Goal: Task Accomplishment & Management: Complete application form

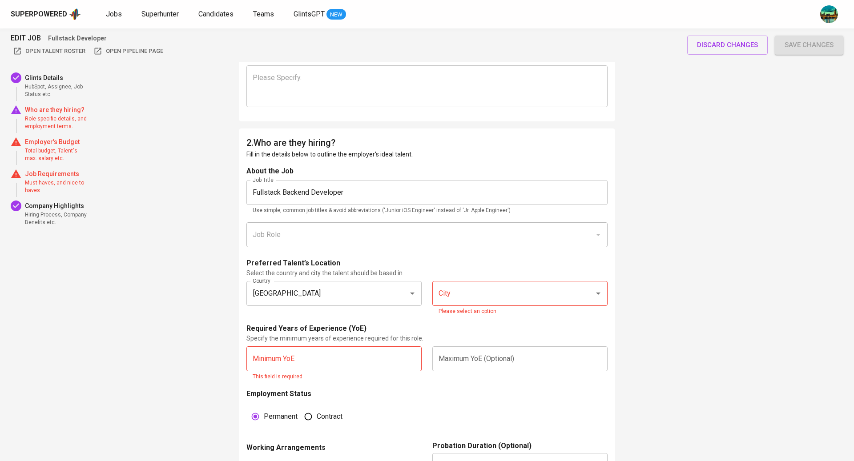
scroll to position [433, 0]
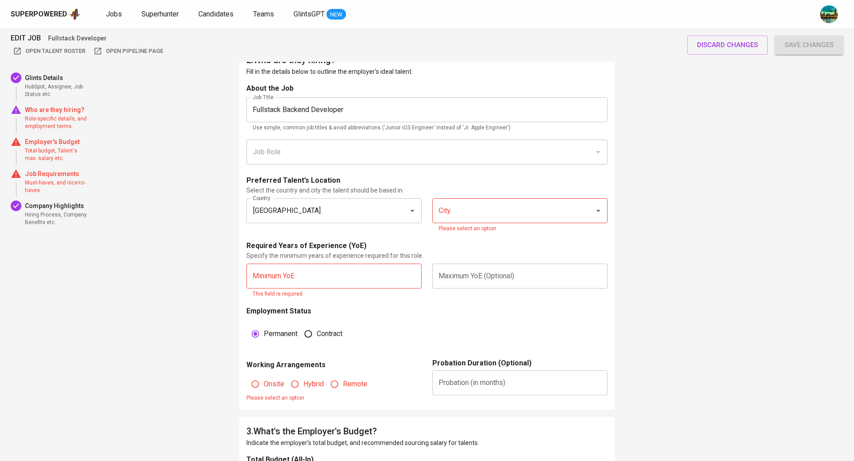
click at [464, 216] on input "City" at bounding box center [507, 210] width 142 height 17
type input "j"
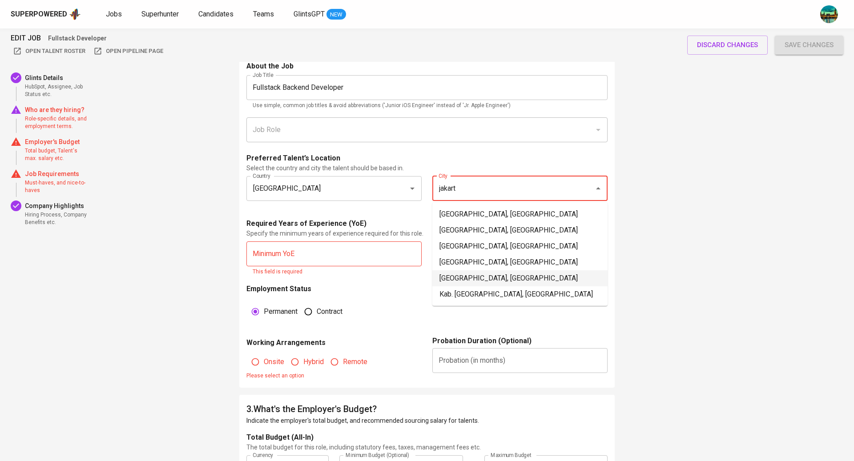
scroll to position [456, 0]
click at [504, 262] on li "[GEOGRAPHIC_DATA], [GEOGRAPHIC_DATA]" at bounding box center [519, 262] width 175 height 16
type input "[GEOGRAPHIC_DATA], [GEOGRAPHIC_DATA]"
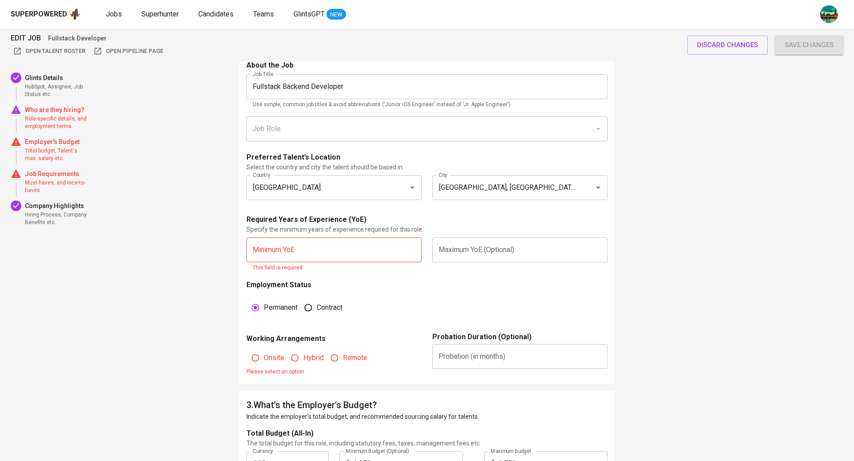
click at [374, 248] on input "text" at bounding box center [333, 250] width 175 height 25
type input "7"
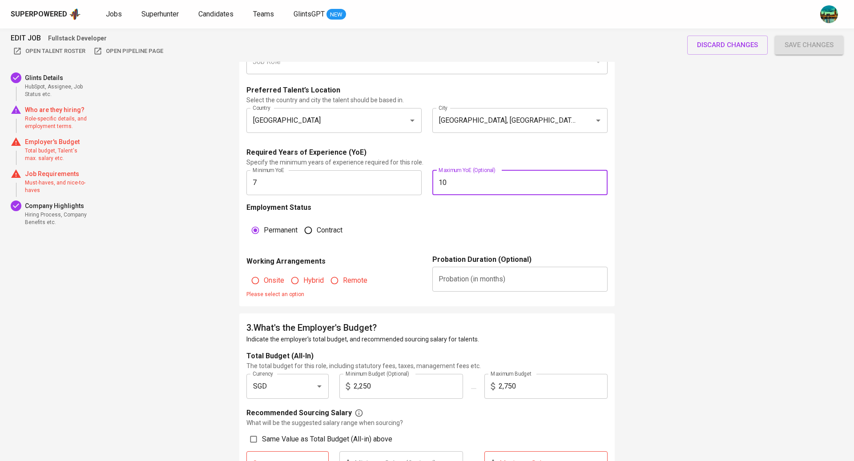
scroll to position [529, 0]
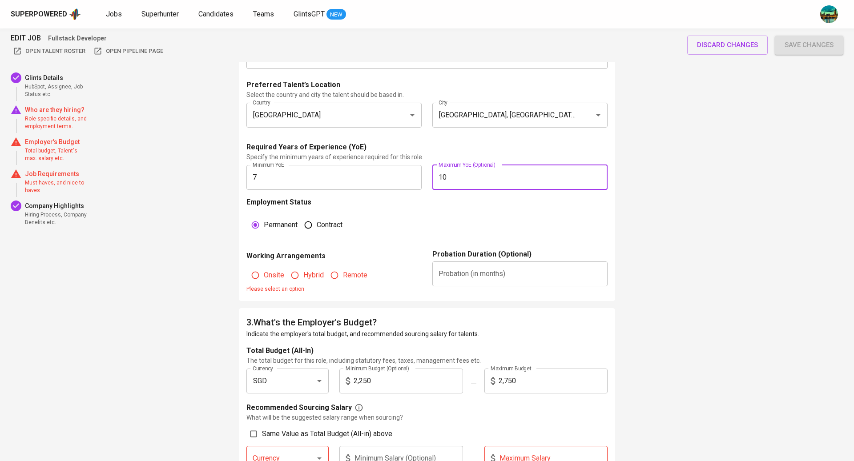
type input "10"
click at [342, 276] on input "Remote" at bounding box center [334, 275] width 17 height 17
radio input "true"
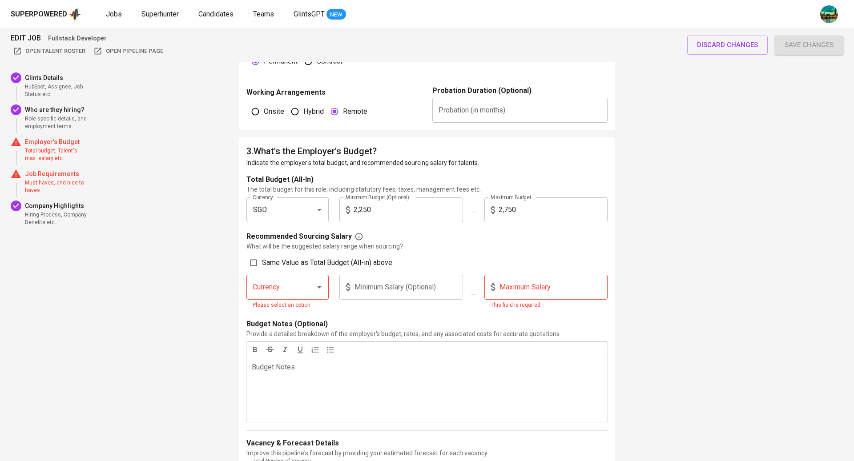
scroll to position [722, 0]
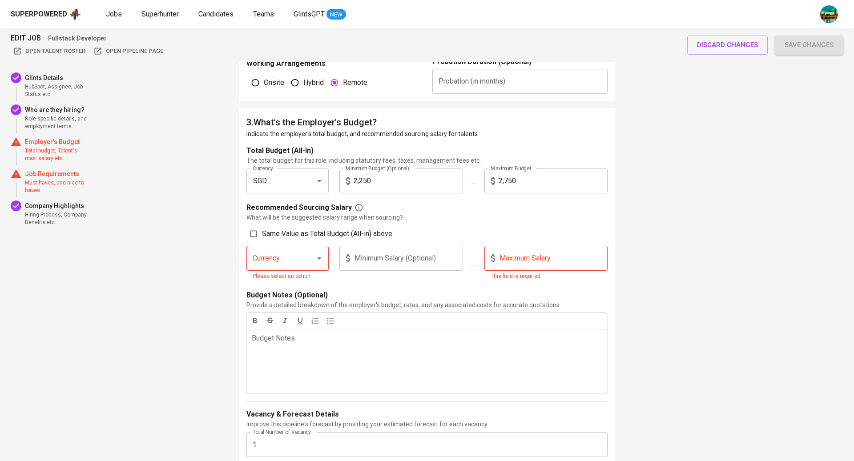
click at [319, 258] on icon "Open" at bounding box center [319, 259] width 4 height 2
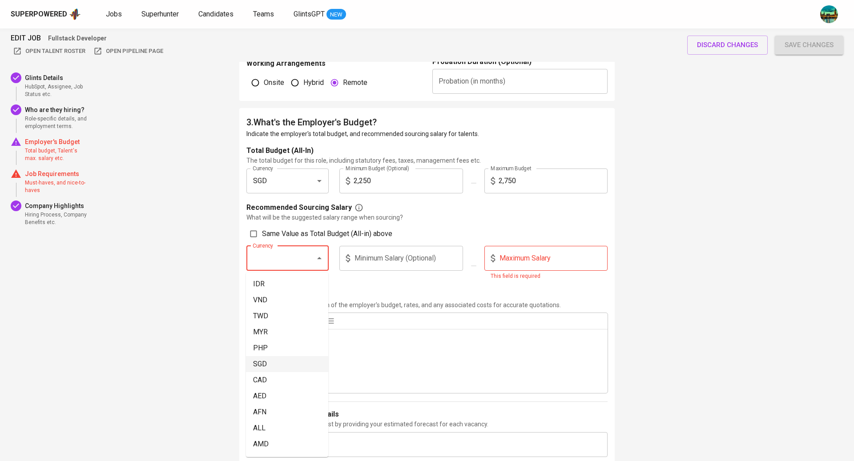
click at [276, 360] on li "SGD" at bounding box center [287, 364] width 82 height 16
type input "SGD"
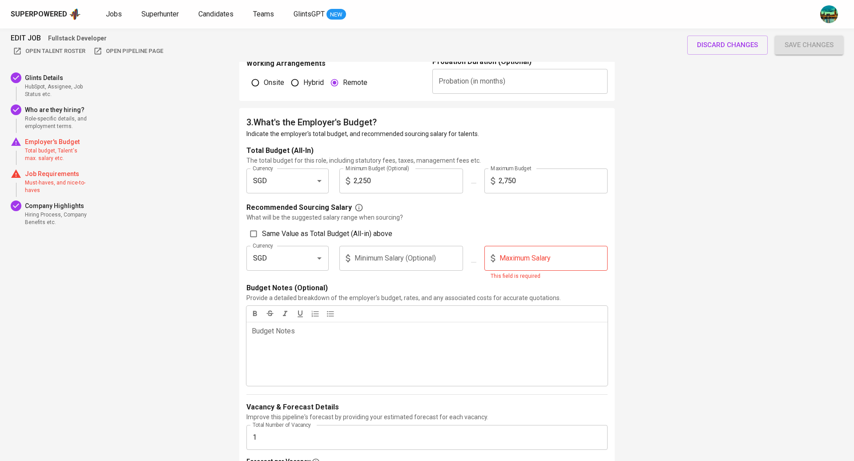
click at [403, 265] on input "text" at bounding box center [408, 258] width 109 height 25
type input "2,000"
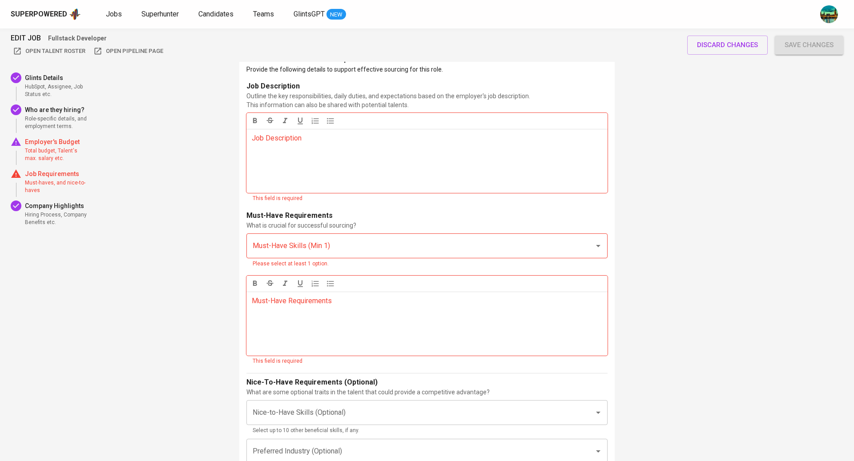
scroll to position [1232, 0]
type input "2,500"
click at [343, 158] on div "Job Description ﻿" at bounding box center [426, 162] width 361 height 64
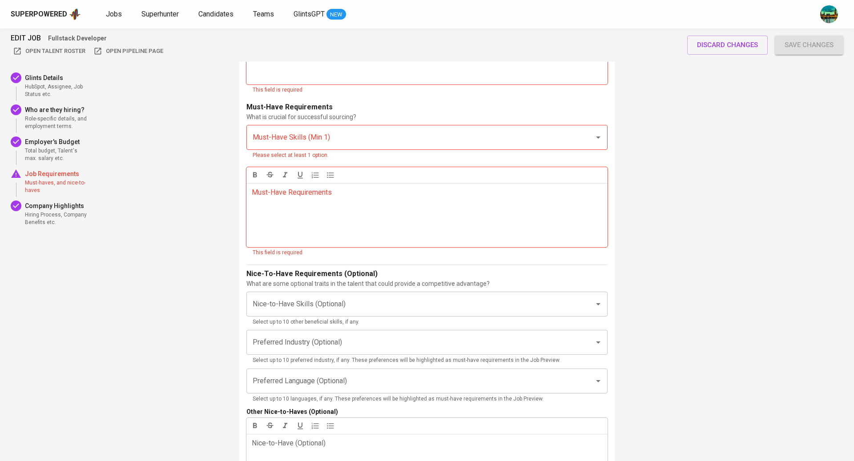
scroll to position [1195, 0]
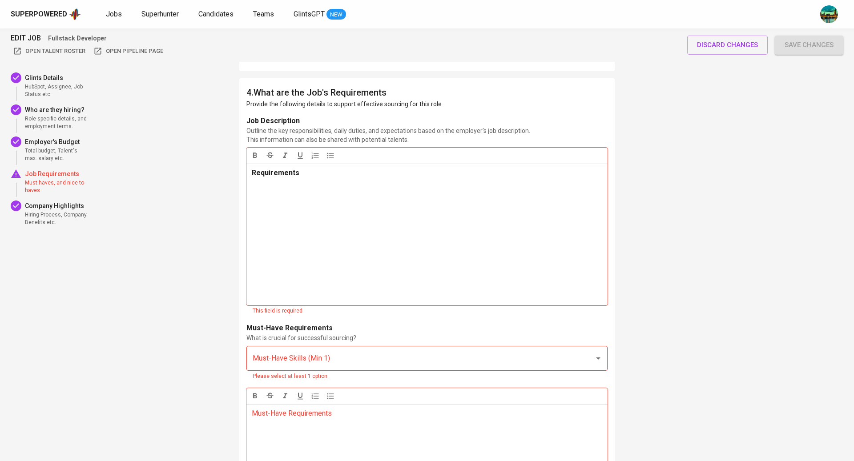
click at [322, 276] on p at bounding box center [427, 286] width 351 height 32
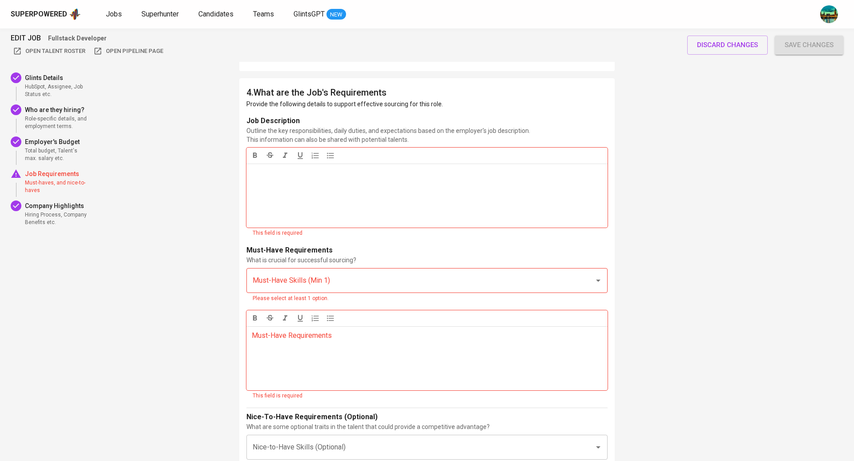
click at [316, 183] on div "Job Description ﻿" at bounding box center [426, 196] width 361 height 64
click at [290, 201] on div "Job Description ﻿" at bounding box center [426, 196] width 361 height 64
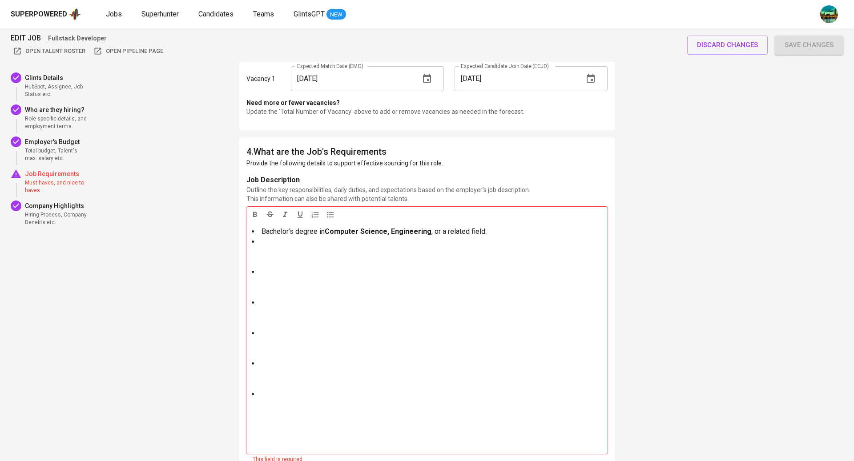
scroll to position [1135, 0]
click at [296, 254] on li at bounding box center [427, 253] width 351 height 31
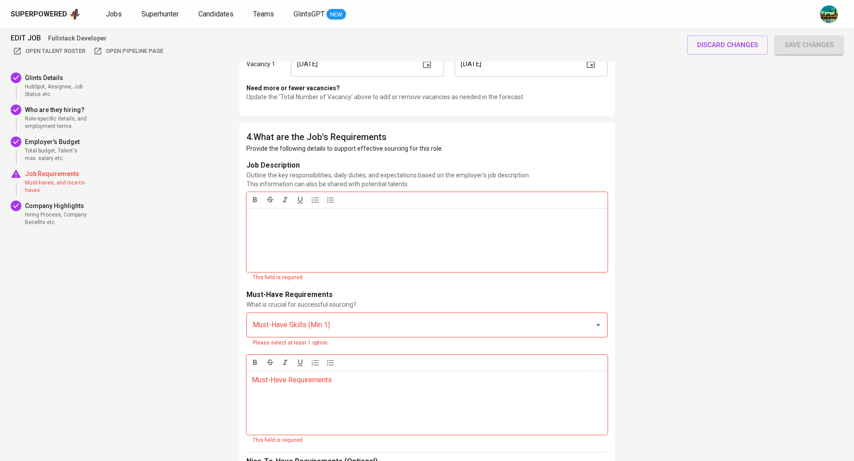
scroll to position [1158, 0]
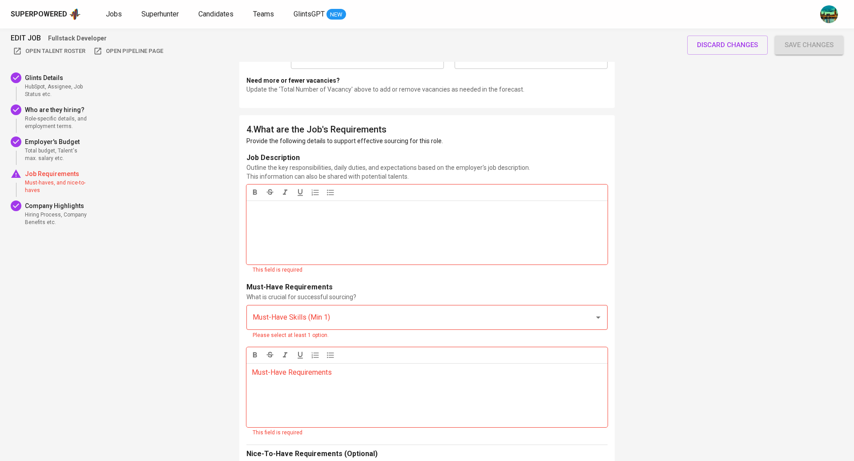
click at [371, 369] on p "Must-Have Requirements ﻿" at bounding box center [427, 372] width 351 height 11
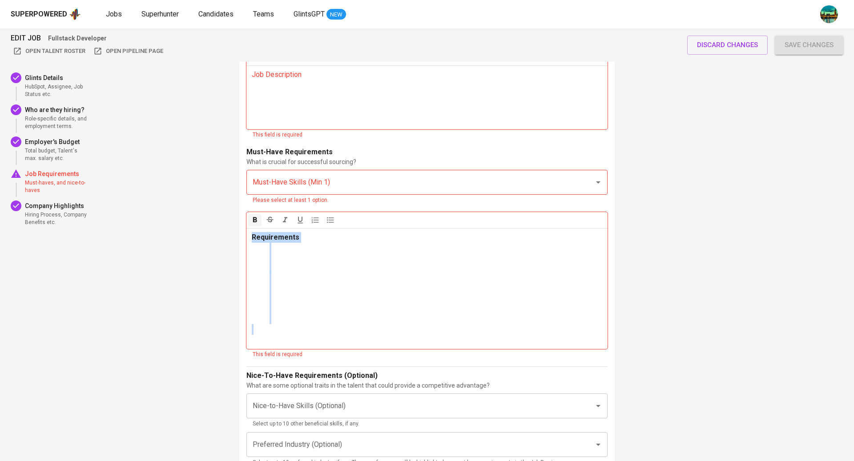
scroll to position [1302, 0]
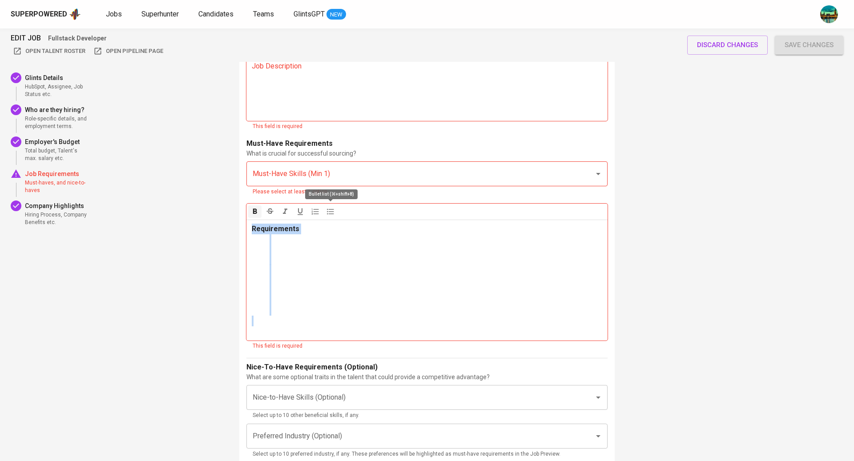
click at [333, 213] on icon "button" at bounding box center [330, 211] width 9 height 9
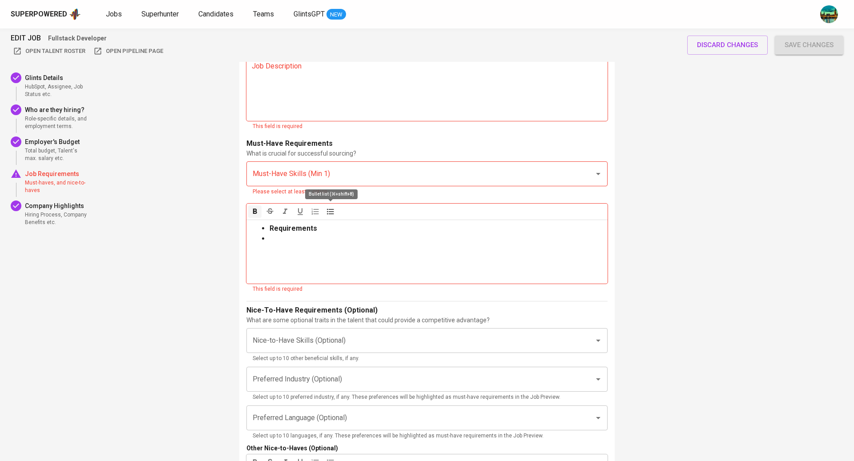
click at [333, 213] on icon "button" at bounding box center [330, 211] width 9 height 9
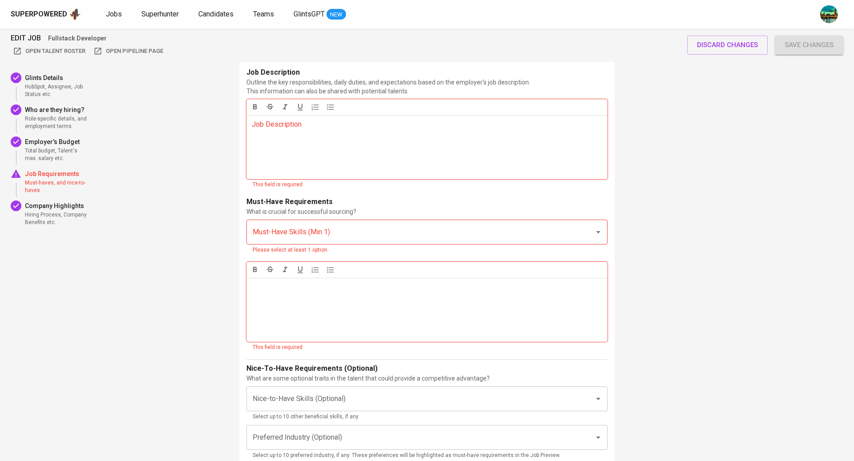
scroll to position [1236, 0]
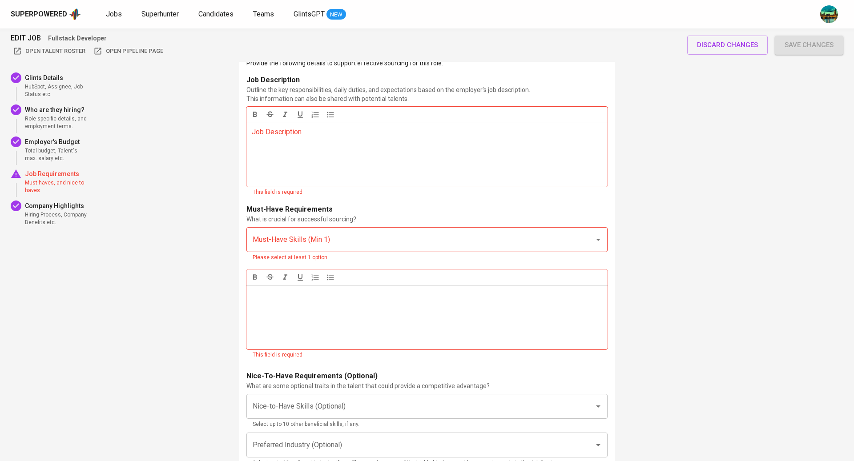
click at [364, 138] on div "Job Description ﻿" at bounding box center [426, 155] width 361 height 64
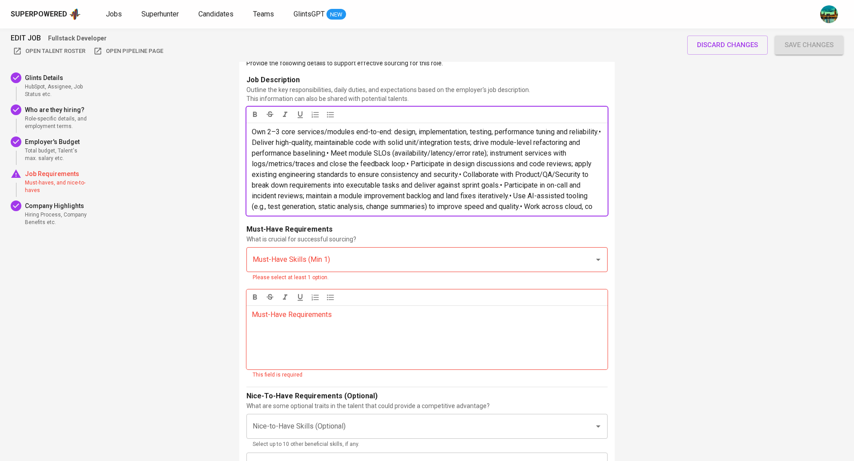
click at [338, 331] on div "Must-Have Requirements ﻿" at bounding box center [426, 338] width 361 height 64
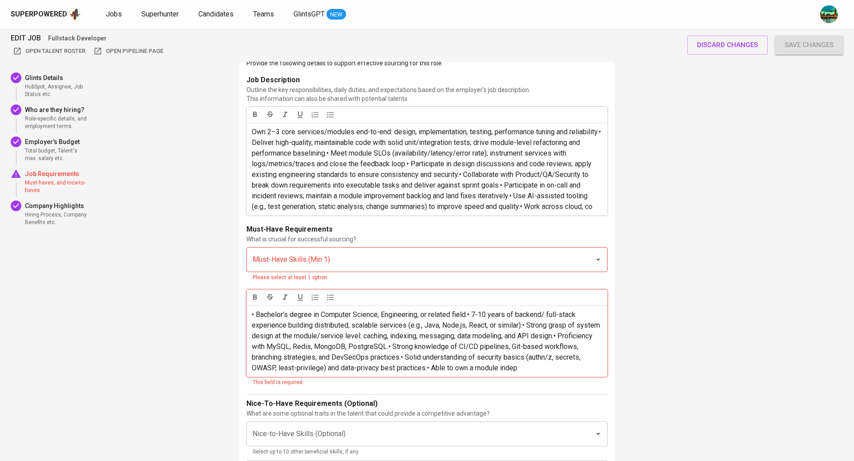
click at [438, 266] on input "Must-Have Skills (Min 1)" at bounding box center [414, 259] width 328 height 17
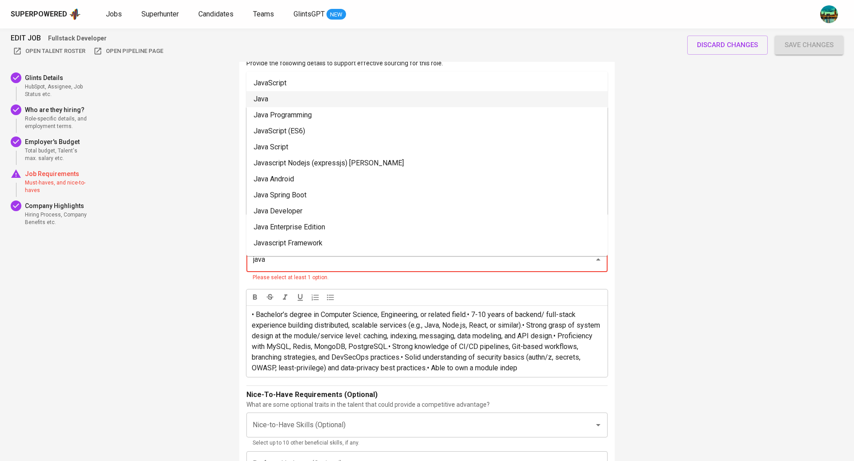
click at [371, 94] on li "Java" at bounding box center [426, 99] width 361 height 16
type input "java"
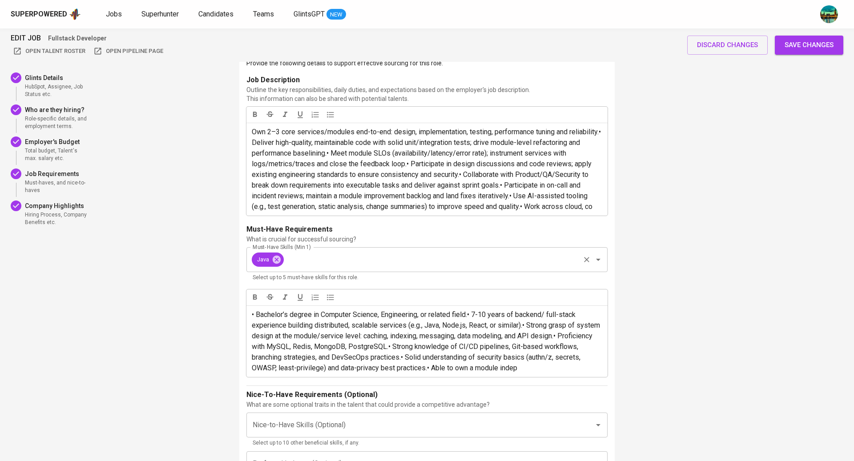
click at [323, 268] on input "Must-Have Skills (Min 1)" at bounding box center [432, 259] width 294 height 17
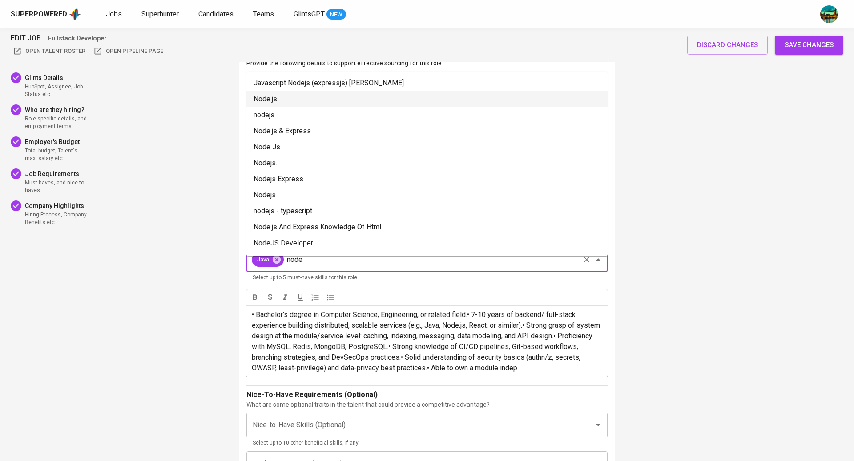
click at [292, 97] on li "Node.js" at bounding box center [426, 99] width 361 height 16
type input "node"
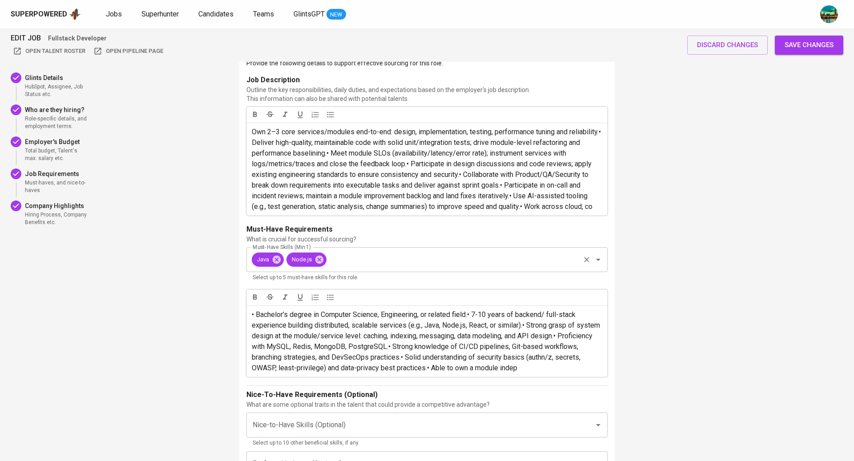
click at [366, 266] on input "Must-Have Skills (Min 1)" at bounding box center [453, 259] width 251 height 17
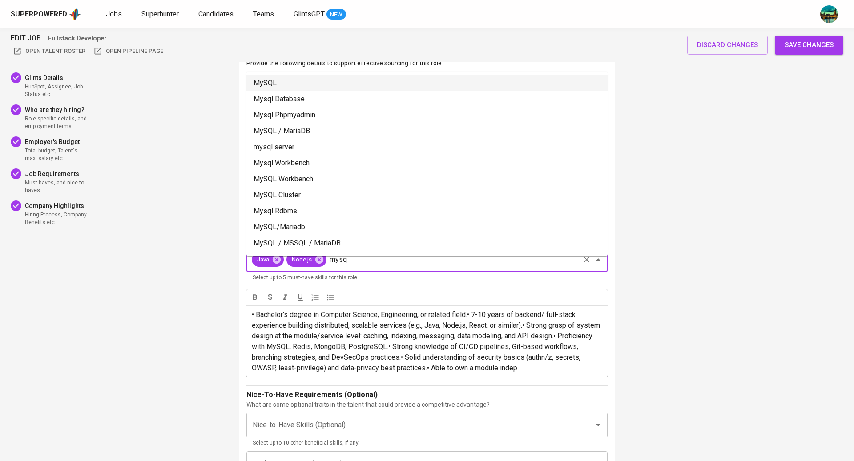
click at [346, 81] on li "MySQL" at bounding box center [426, 83] width 361 height 16
type input "mysq"
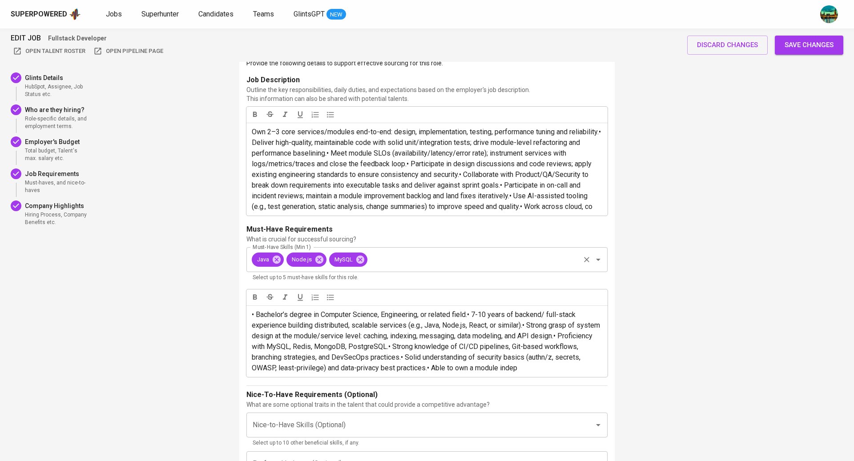
click at [388, 268] on input "Must-Have Skills (Min 1)" at bounding box center [474, 259] width 210 height 17
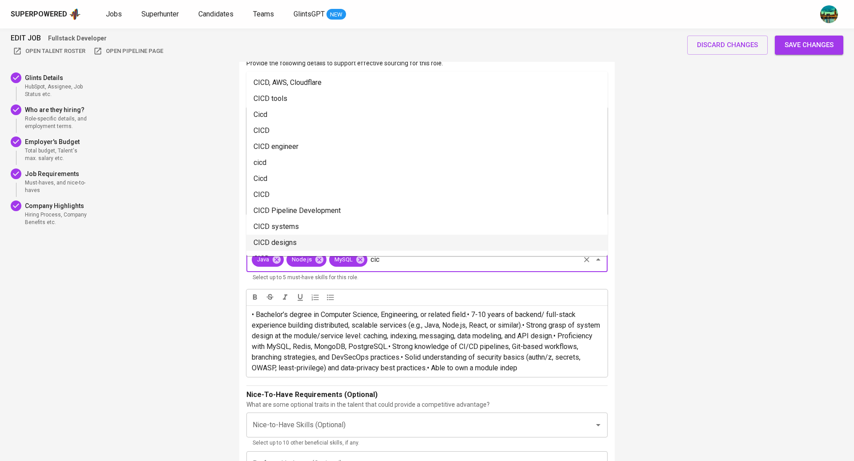
scroll to position [0, 0]
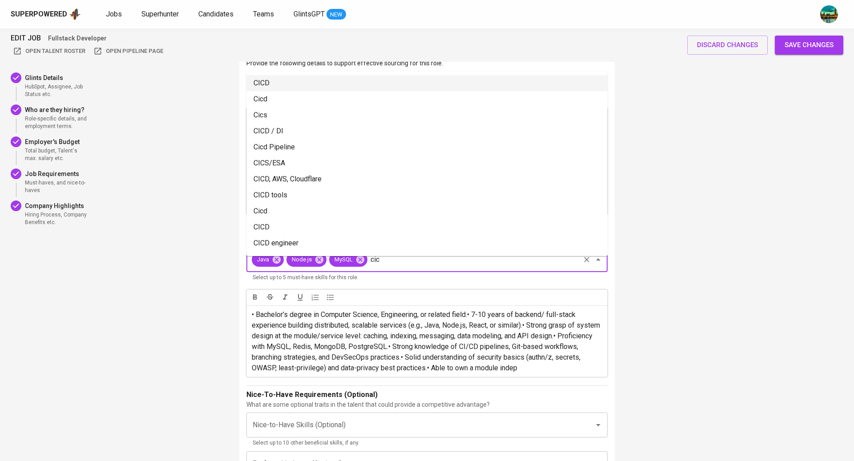
click at [311, 84] on li "CICD" at bounding box center [426, 83] width 361 height 16
type input "cic"
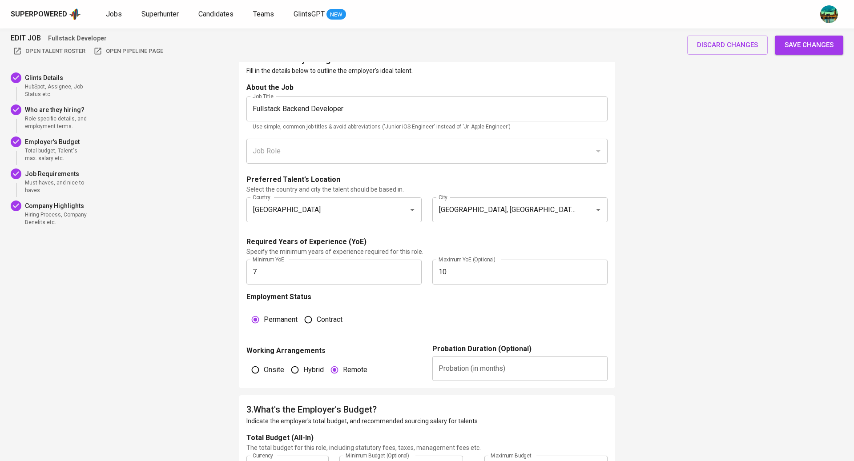
scroll to position [438, 0]
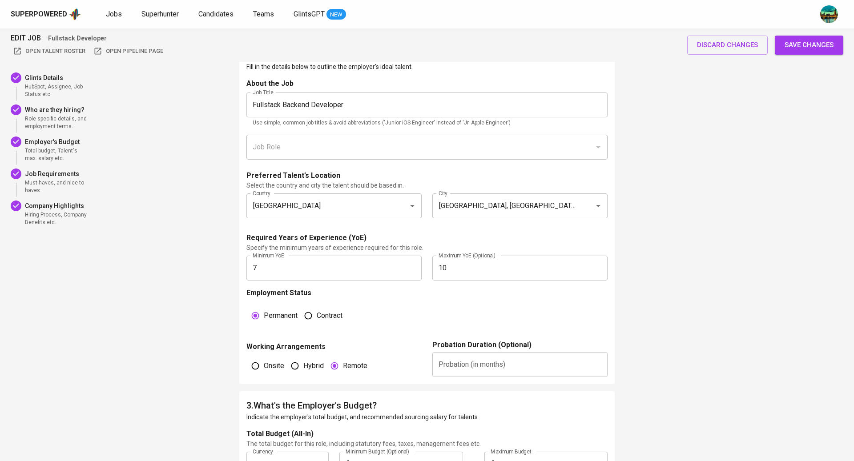
click at [803, 44] on span "Save changes" at bounding box center [809, 45] width 49 height 12
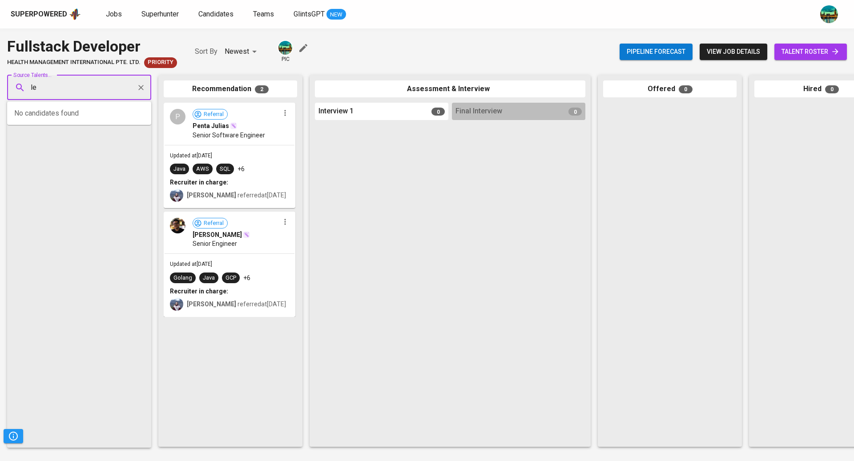
type input "l"
type input "lesmana.reza@gmail.com"
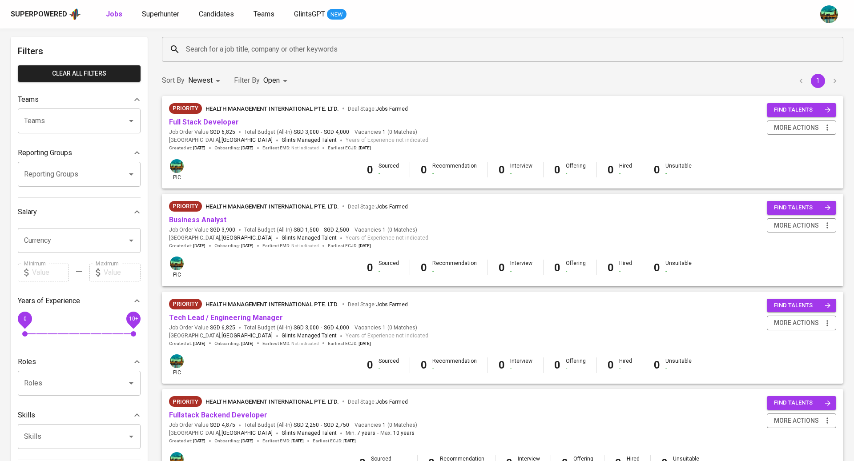
scroll to position [25, 0]
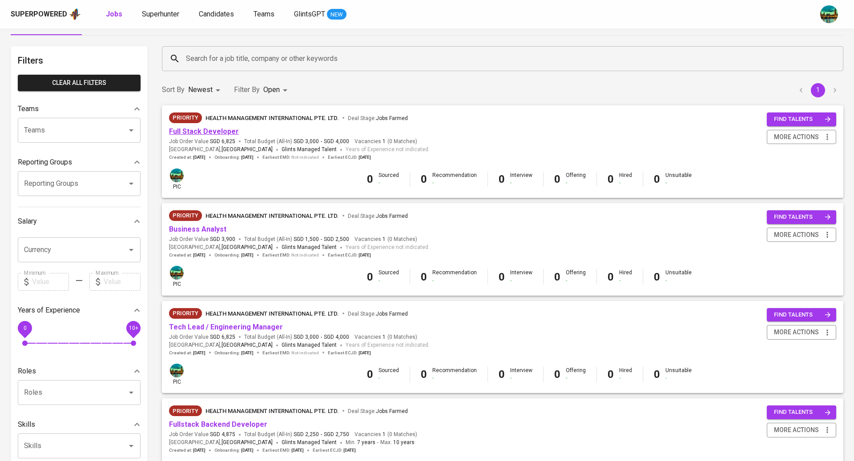
click at [218, 132] on link "Full Stack Developer" at bounding box center [204, 131] width 70 height 8
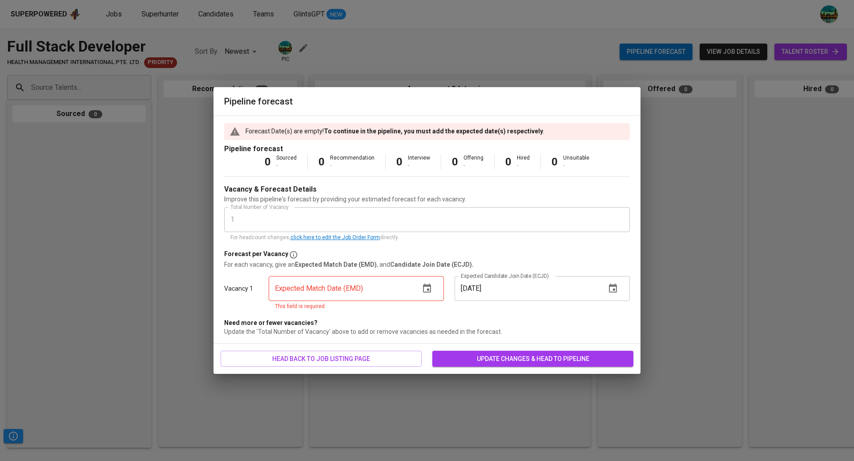
click at [425, 291] on icon "button" at bounding box center [427, 288] width 11 height 11
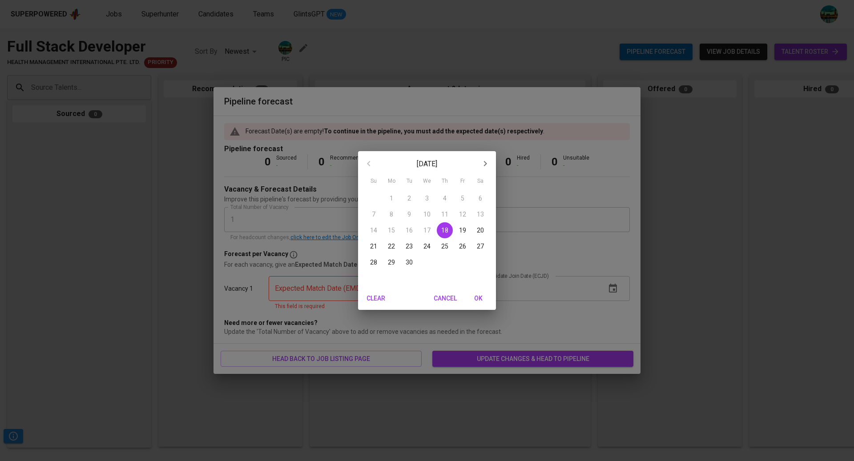
click at [407, 263] on p "30" at bounding box center [409, 262] width 7 height 9
type input "[DATE]"
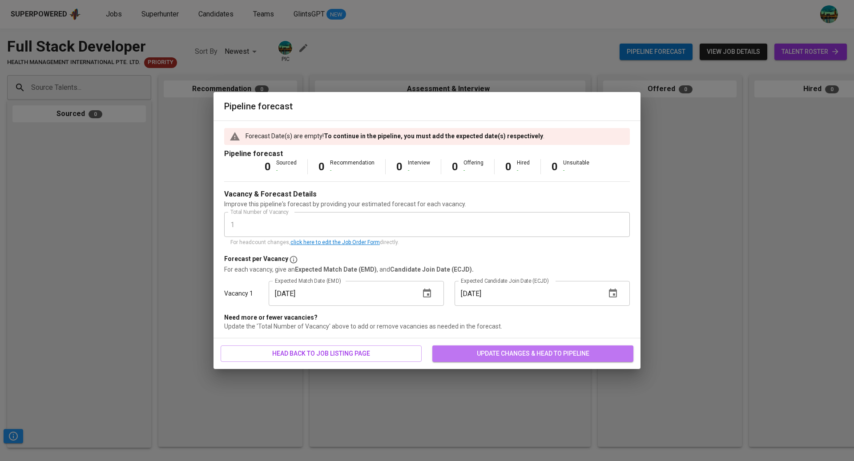
click at [502, 349] on span "update changes & head to pipeline" at bounding box center [533, 353] width 187 height 11
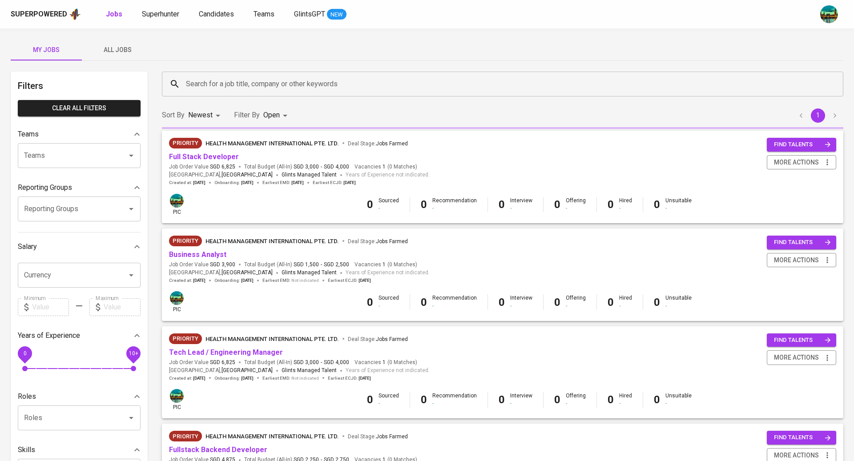
scroll to position [25, 0]
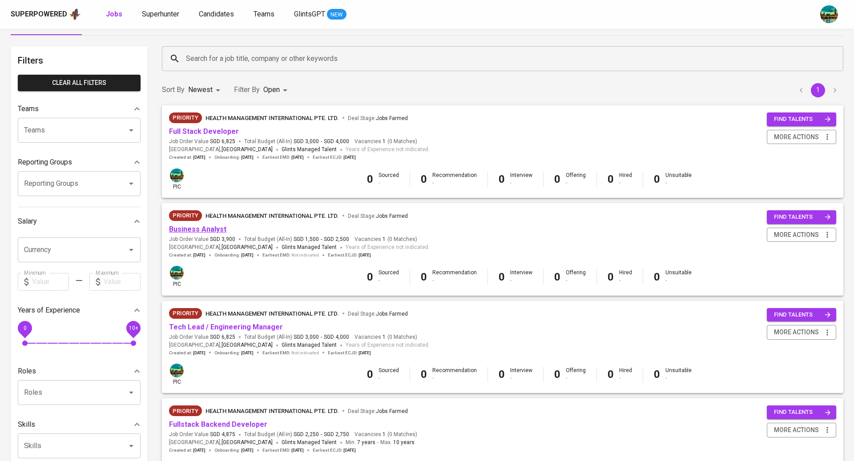
click at [216, 227] on link "Business Analyst" at bounding box center [197, 229] width 57 height 8
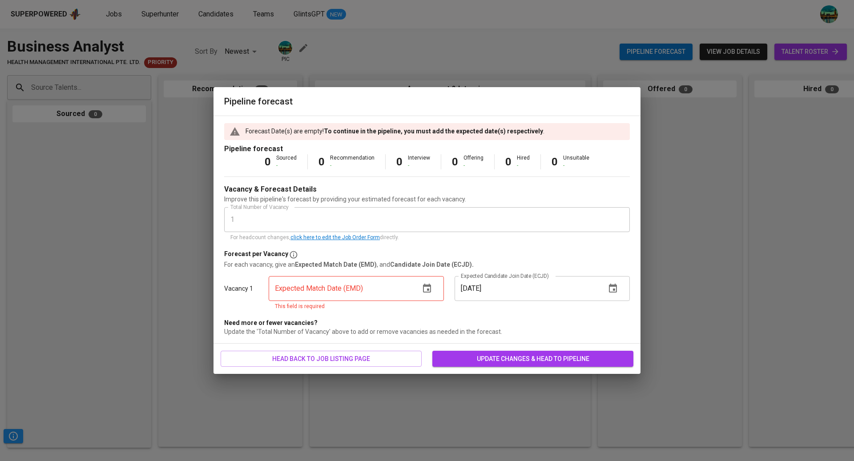
click at [414, 286] on div "Expected Match Date (EMD)" at bounding box center [356, 288] width 175 height 25
click at [436, 289] on button "button" at bounding box center [426, 288] width 21 height 21
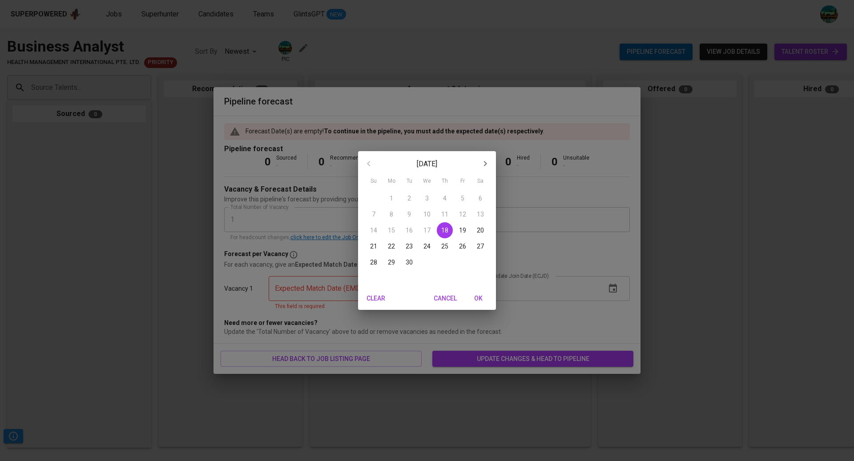
click at [409, 265] on p "30" at bounding box center [409, 262] width 7 height 9
type input "[DATE]"
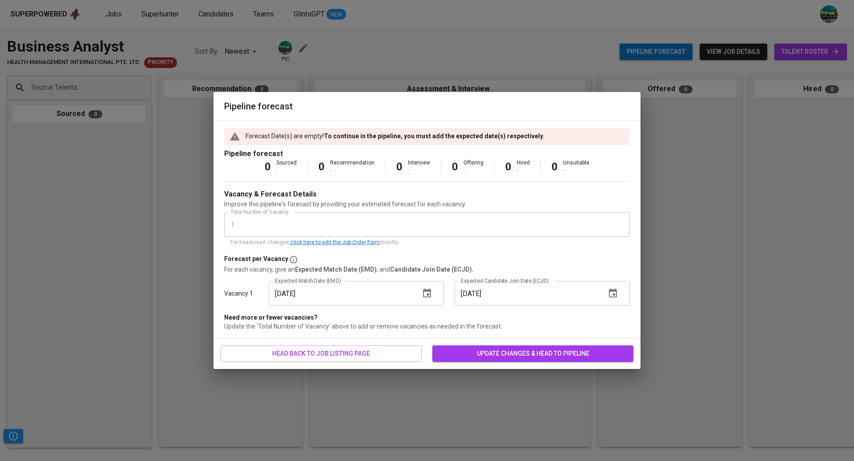
click at [493, 352] on span "update changes & head to pipeline" at bounding box center [533, 353] width 187 height 11
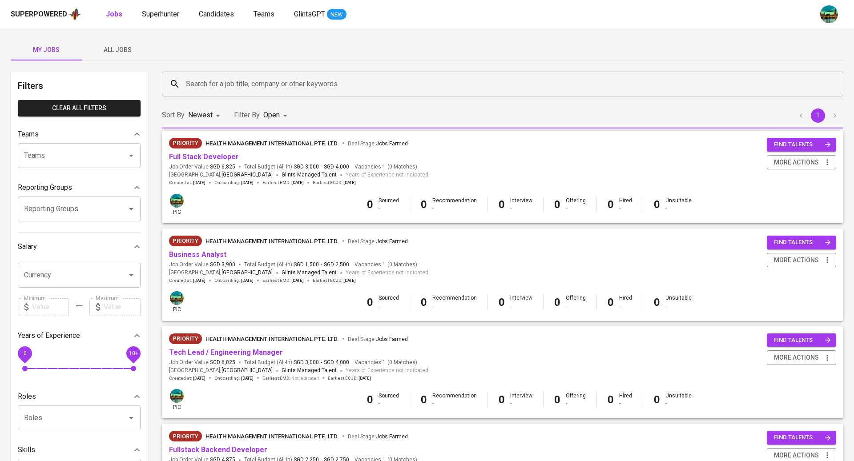
scroll to position [25, 0]
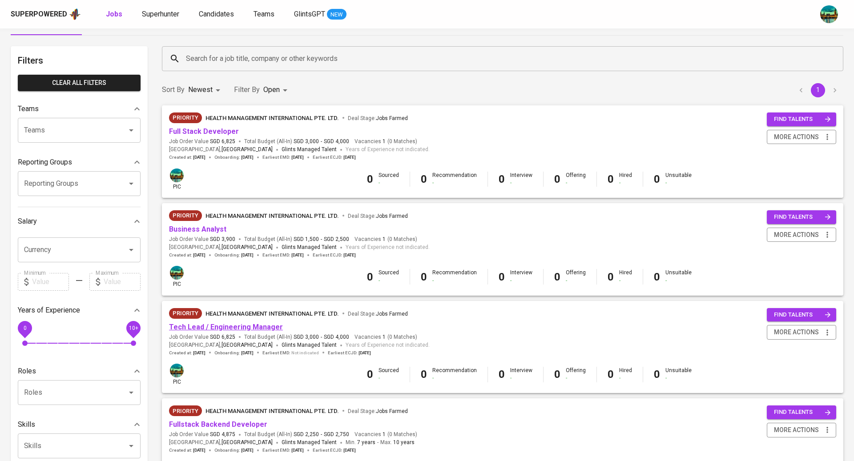
click at [226, 327] on link "Tech Lead / Engineering Manager" at bounding box center [226, 327] width 114 height 8
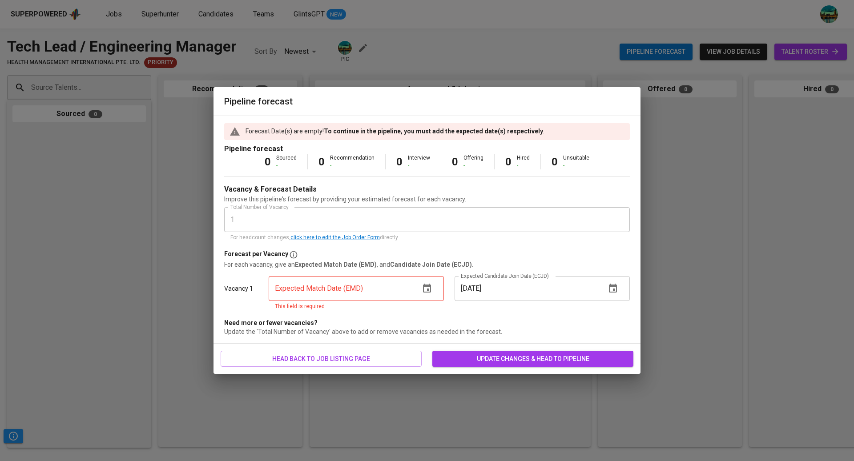
click at [426, 294] on icon "button" at bounding box center [427, 288] width 11 height 11
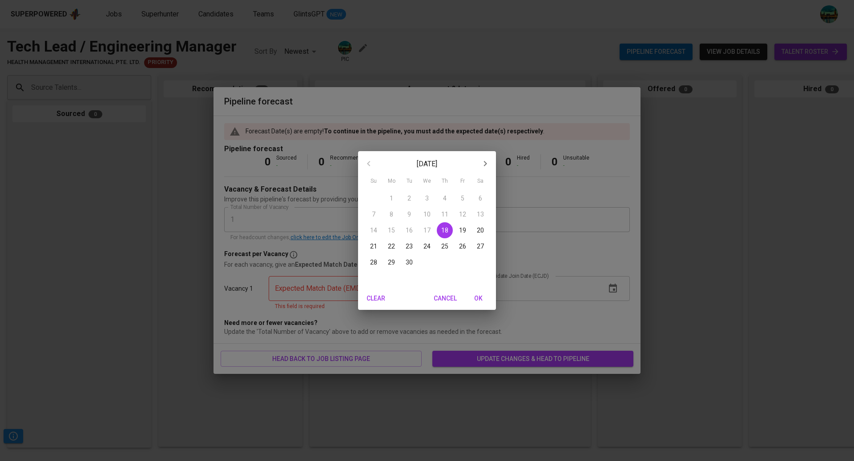
click at [408, 262] on p "30" at bounding box center [409, 262] width 7 height 9
type input "[DATE]"
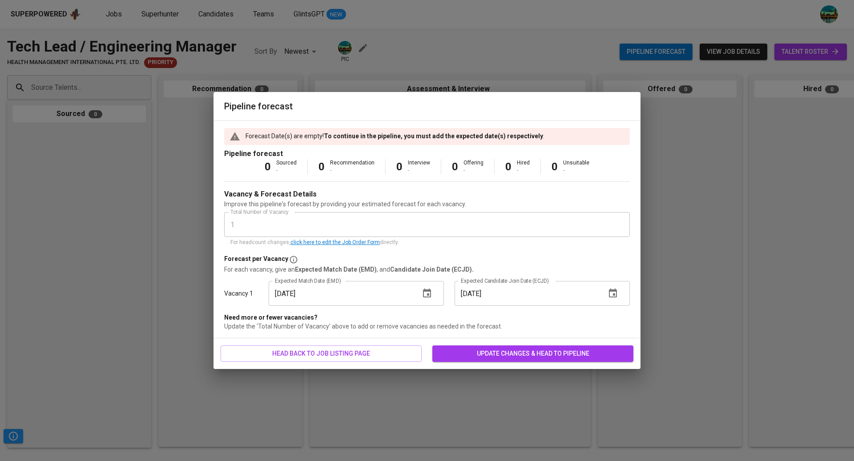
click at [498, 350] on span "update changes & head to pipeline" at bounding box center [533, 353] width 187 height 11
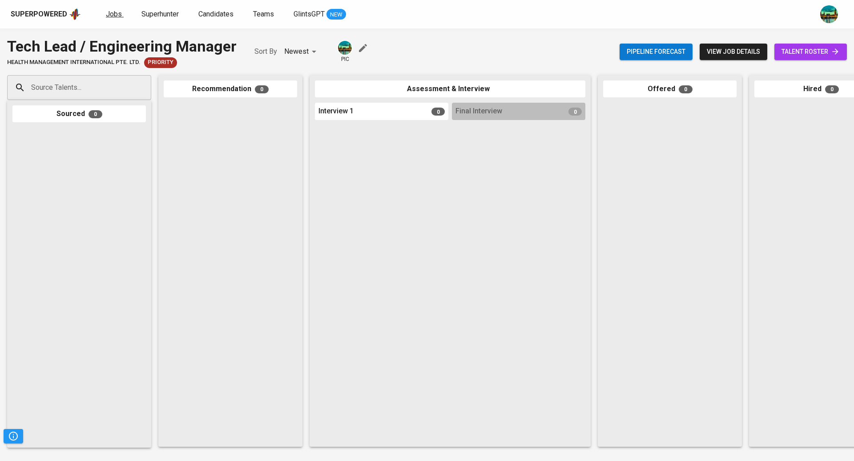
click at [112, 16] on span "Jobs" at bounding box center [114, 14] width 16 height 8
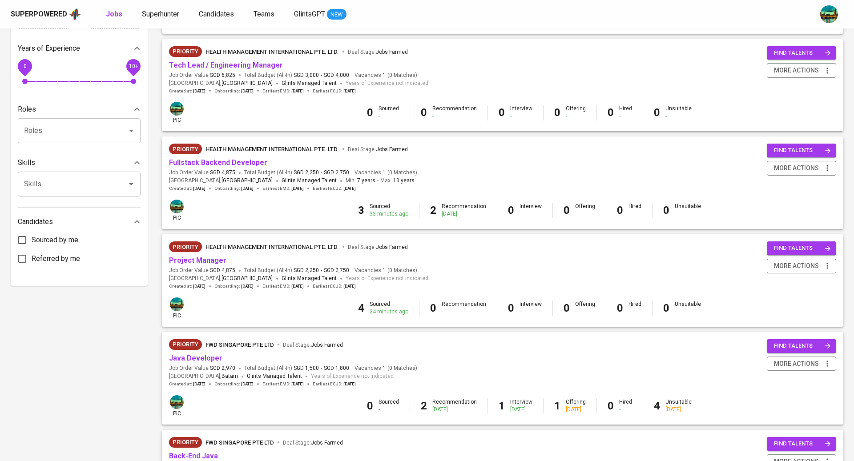
scroll to position [289, 0]
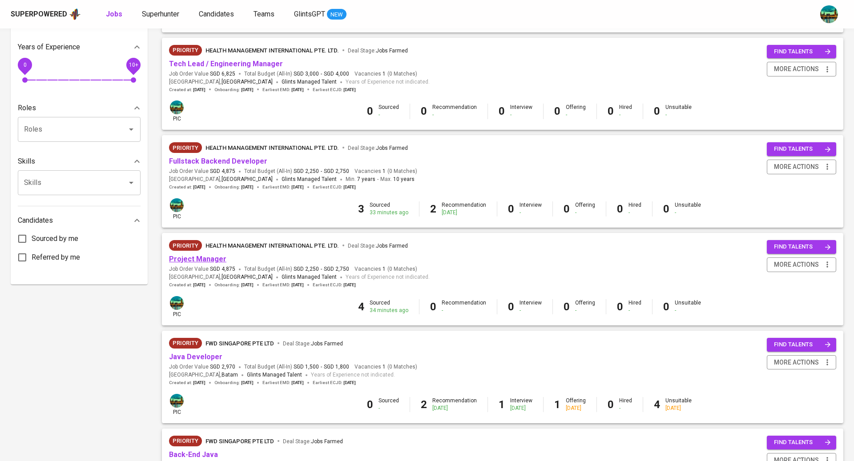
click at [206, 260] on link "Project Manager" at bounding box center [197, 259] width 57 height 8
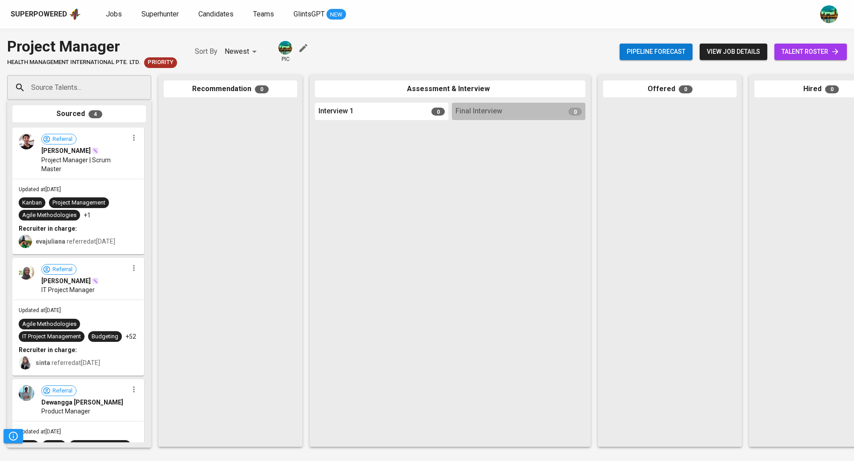
click at [125, 170] on div "Referral [PERSON_NAME] Project Manager | Scrum Master" at bounding box center [78, 154] width 130 height 50
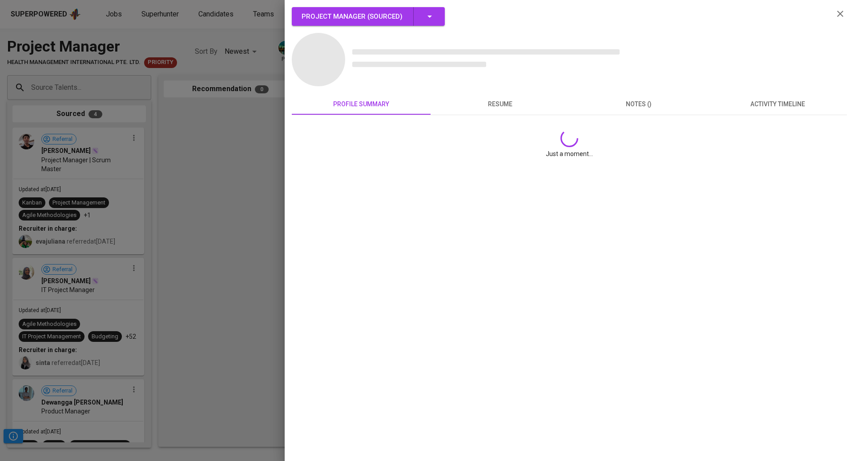
drag, startPoint x: 125, startPoint y: 170, endPoint x: 234, endPoint y: 164, distance: 109.2
click at [226, 164] on div at bounding box center [427, 230] width 854 height 461
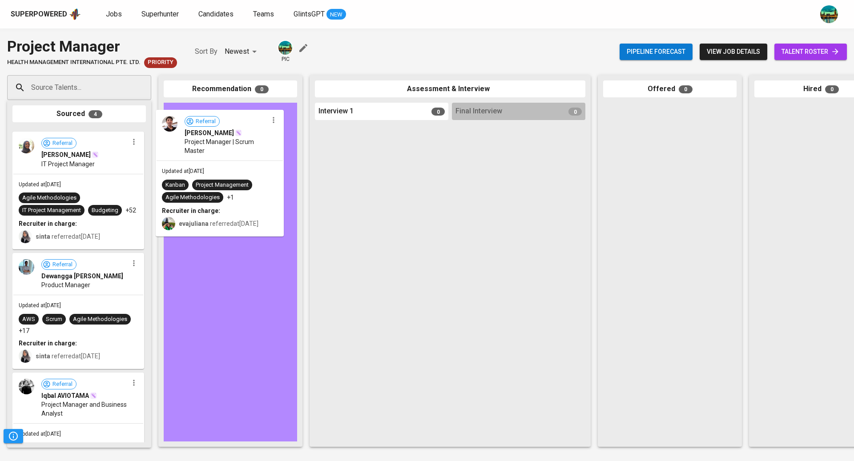
drag, startPoint x: 118, startPoint y: 177, endPoint x: 294, endPoint y: 158, distance: 176.7
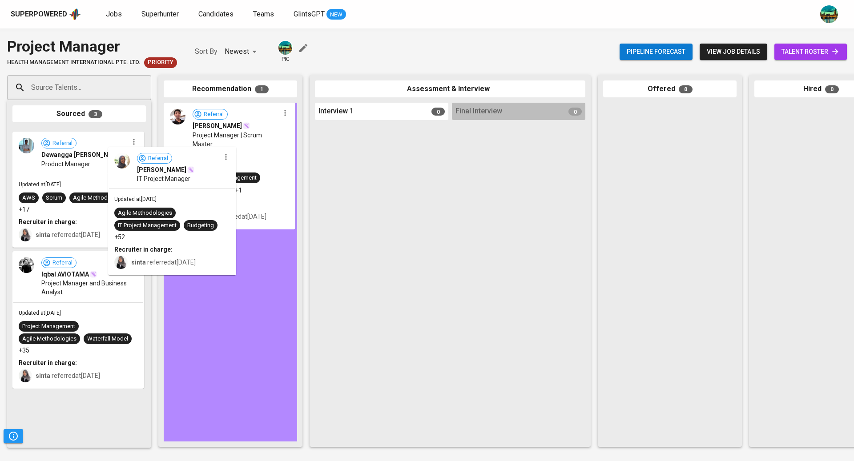
drag, startPoint x: 124, startPoint y: 194, endPoint x: 259, endPoint y: 236, distance: 141.4
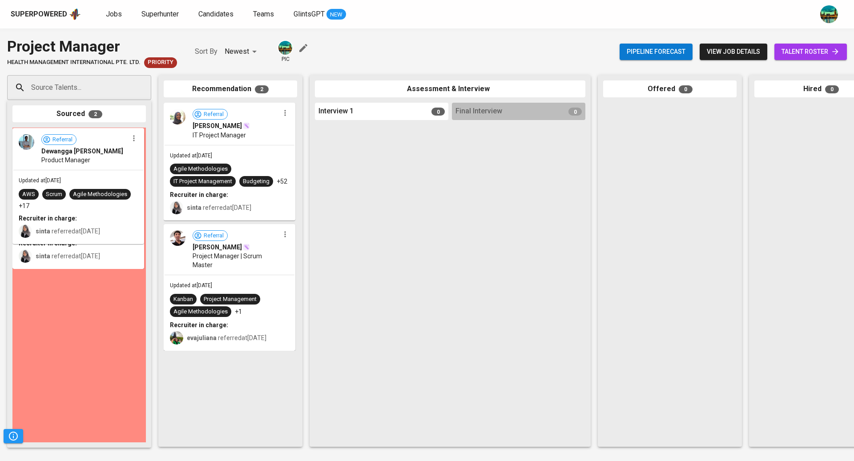
drag, startPoint x: 116, startPoint y: 214, endPoint x: 253, endPoint y: 235, distance: 138.2
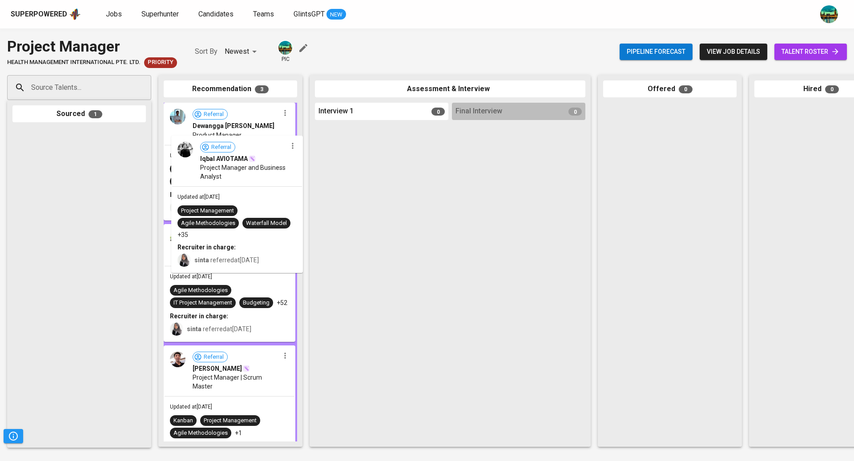
drag, startPoint x: 92, startPoint y: 192, endPoint x: 264, endPoint y: 202, distance: 172.0
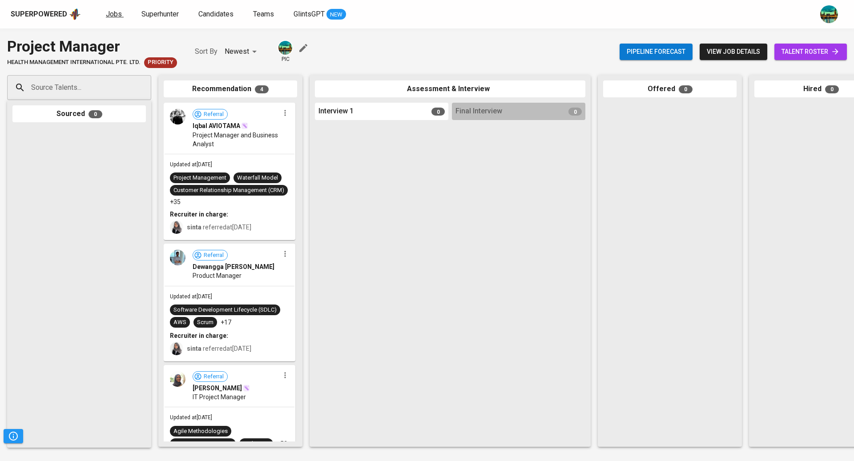
click at [118, 13] on span "Jobs" at bounding box center [114, 14] width 16 height 8
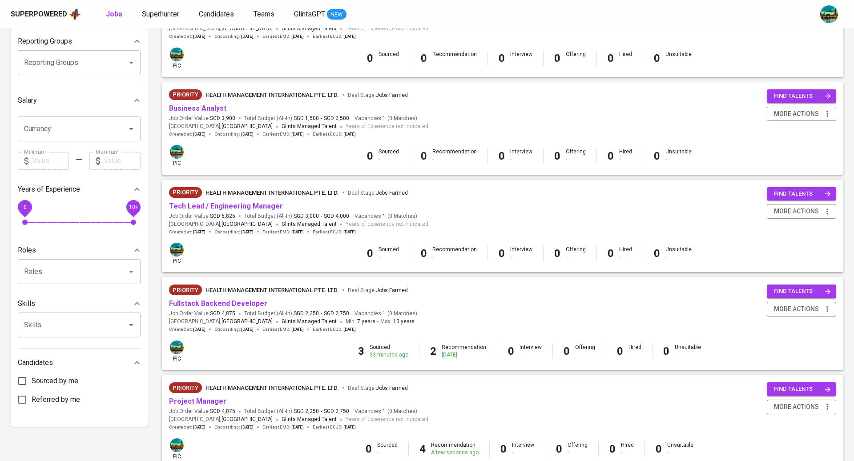
scroll to position [171, 0]
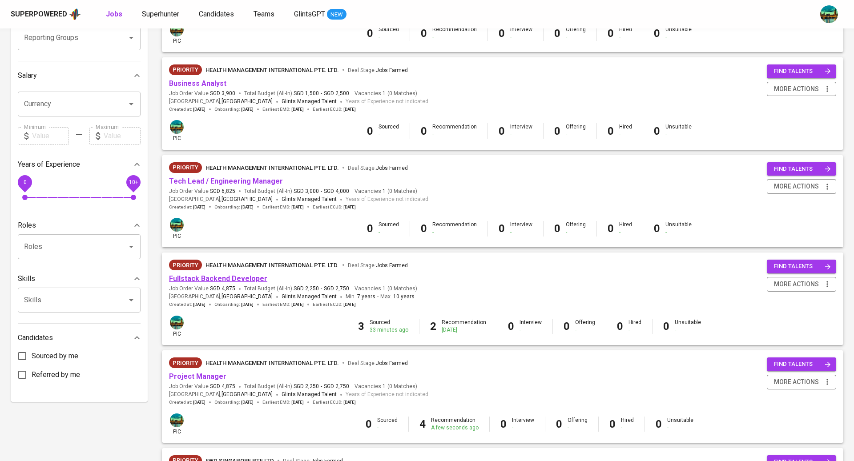
click at [232, 278] on link "Fullstack Backend Developer" at bounding box center [218, 278] width 98 height 8
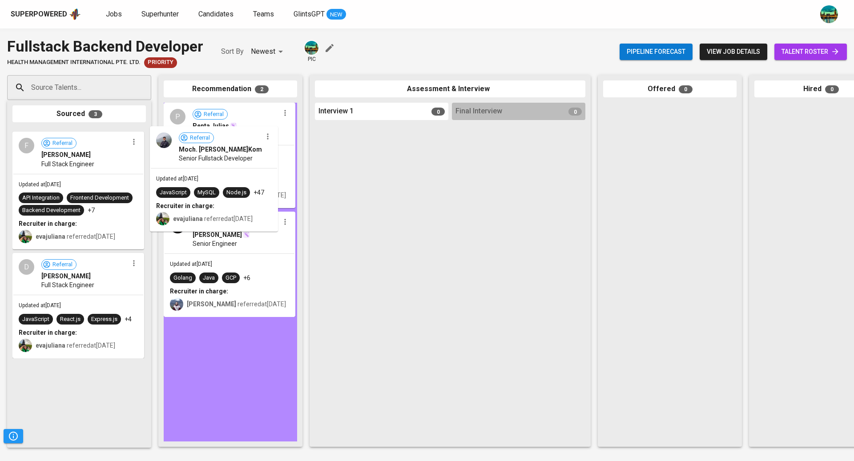
drag, startPoint x: 113, startPoint y: 156, endPoint x: 259, endPoint y: 154, distance: 146.4
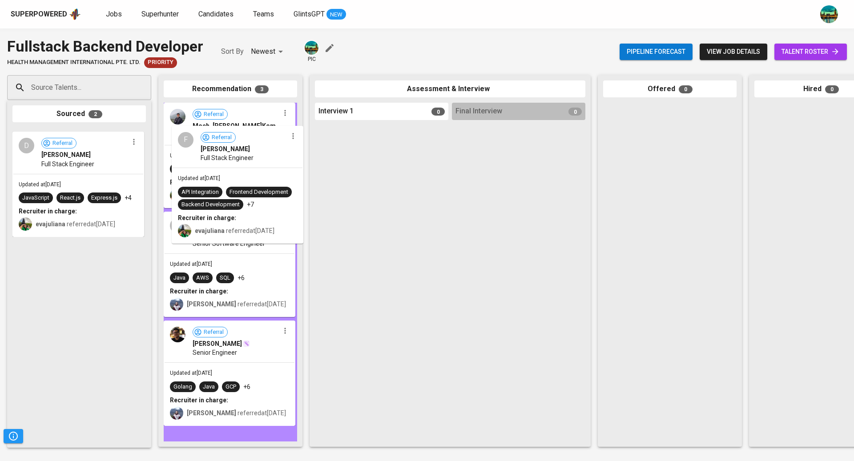
drag, startPoint x: 120, startPoint y: 162, endPoint x: 288, endPoint y: 160, distance: 167.7
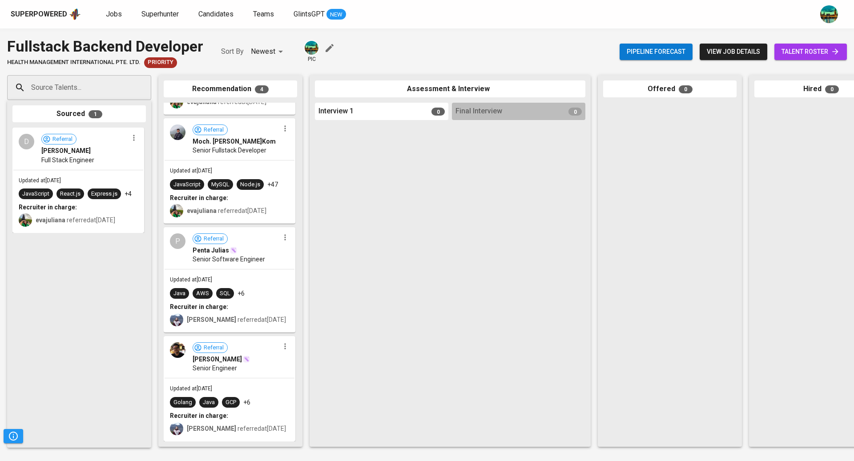
scroll to position [116, 0]
drag, startPoint x: 94, startPoint y: 164, endPoint x: 245, endPoint y: 164, distance: 151.3
drag, startPoint x: 144, startPoint y: 153, endPoint x: 280, endPoint y: 153, distance: 136.1
click at [352, 144] on div "Source Talents... Source Talents... Sourced 1 D Referral [PERSON_NAME] Full Sta…" at bounding box center [529, 261] width 1059 height 386
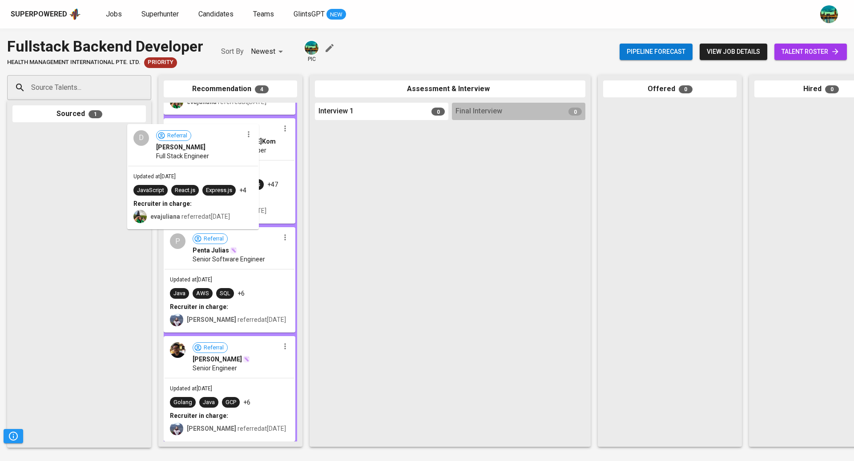
scroll to position [115, 0]
drag, startPoint x: 109, startPoint y: 169, endPoint x: 272, endPoint y: 166, distance: 163.7
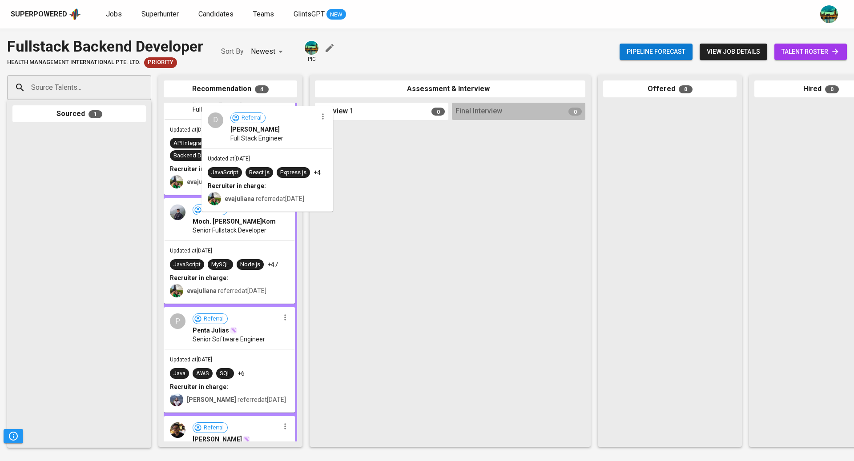
drag, startPoint x: 105, startPoint y: 165, endPoint x: 298, endPoint y: 145, distance: 194.9
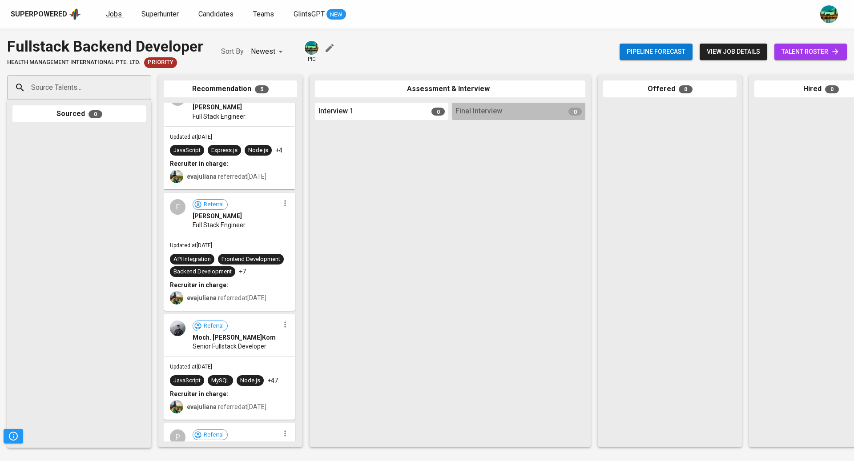
click at [116, 15] on span "Jobs" at bounding box center [114, 14] width 16 height 8
